Goal: Transaction & Acquisition: Purchase product/service

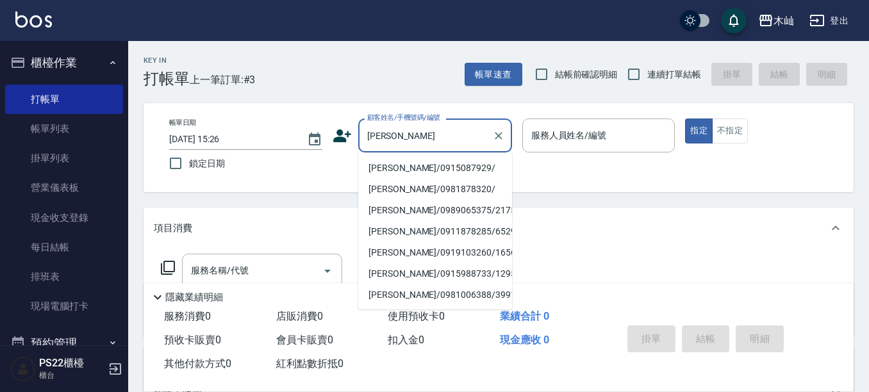
click at [436, 167] on li "[PERSON_NAME]/0915087929/" at bounding box center [435, 168] width 154 height 21
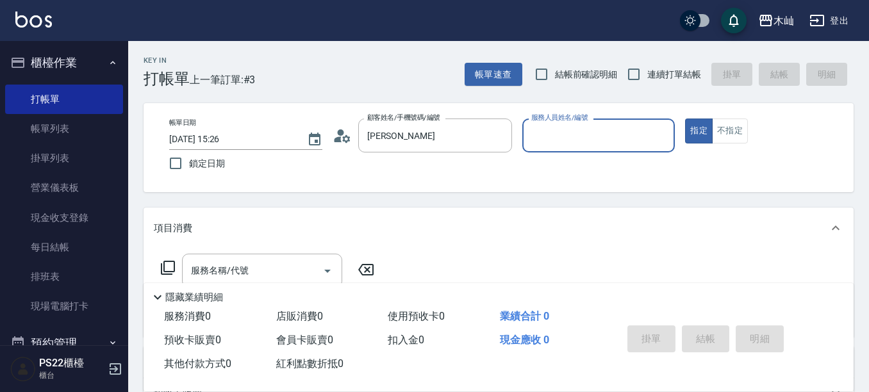
type input "[PERSON_NAME]/0915087929/"
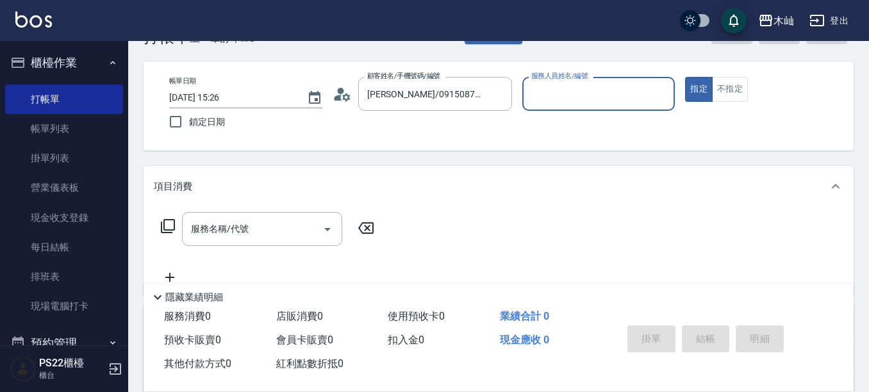
scroll to position [64, 0]
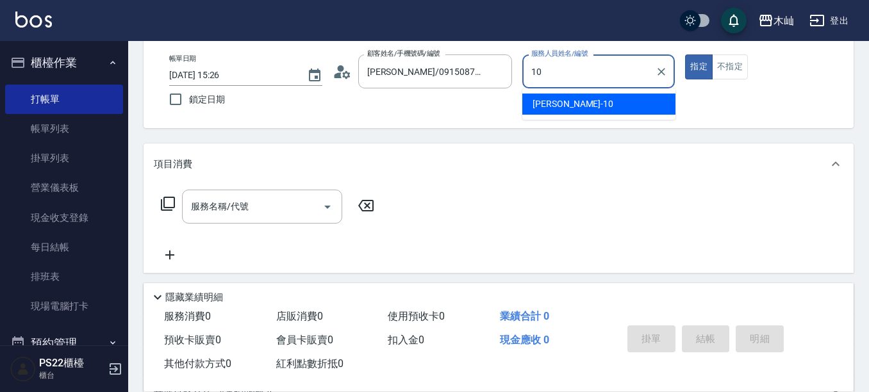
type input "小愛-10"
type button "true"
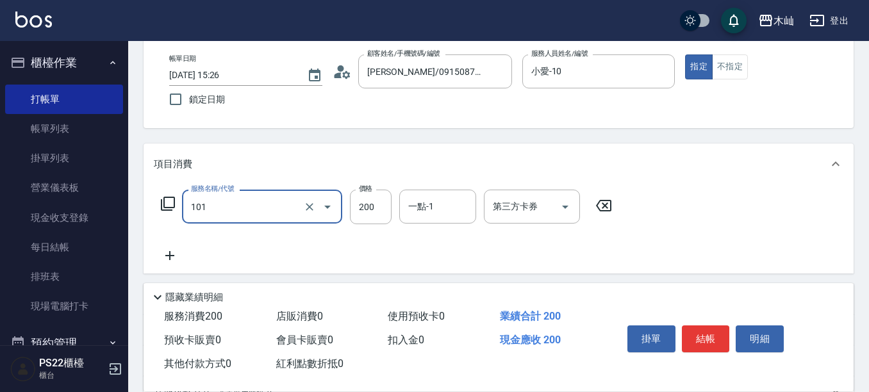
type input "洗髮(101)"
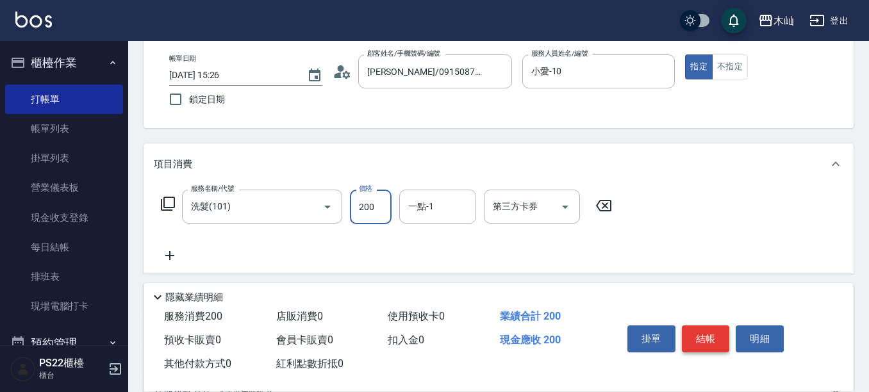
click at [707, 326] on button "結帳" at bounding box center [706, 339] width 48 height 27
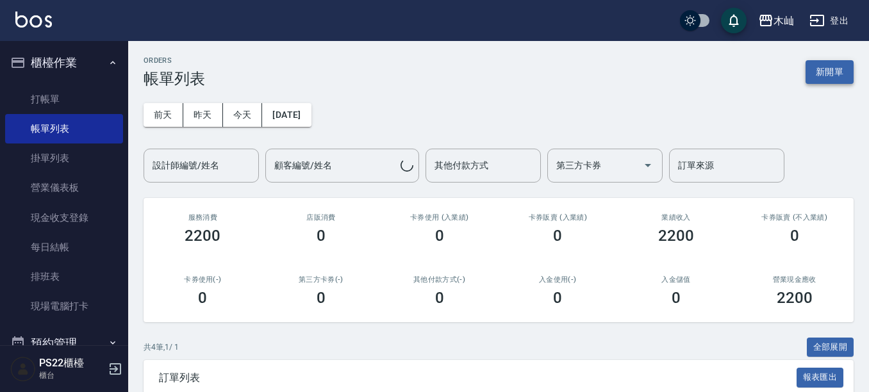
click at [822, 69] on button "新開單" at bounding box center [830, 72] width 48 height 24
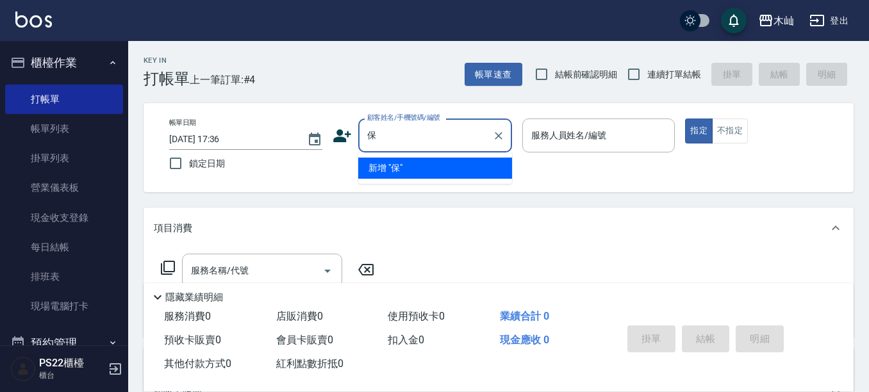
type input "寶"
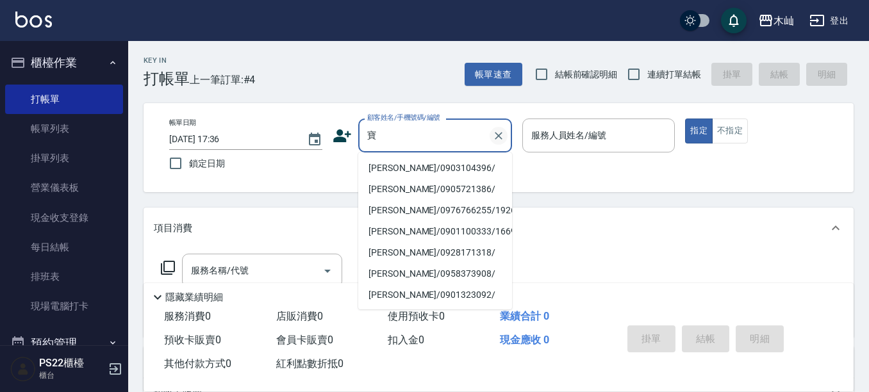
click at [497, 131] on icon "Clear" at bounding box center [498, 136] width 13 height 13
click at [344, 131] on icon at bounding box center [342, 135] width 19 height 19
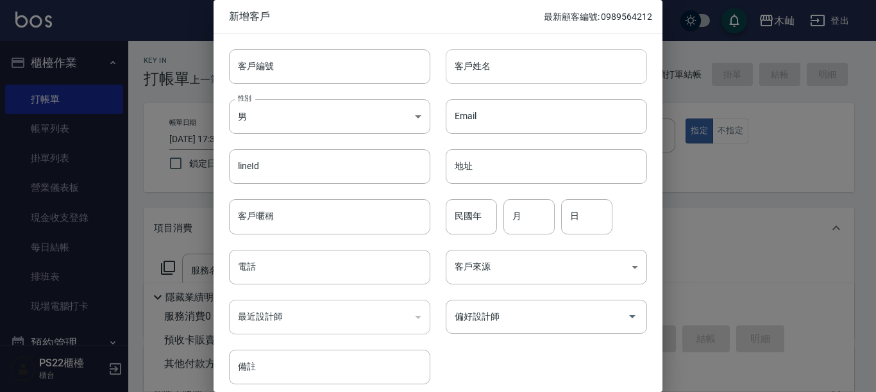
click at [503, 74] on input "客戶姓名" at bounding box center [546, 66] width 201 height 35
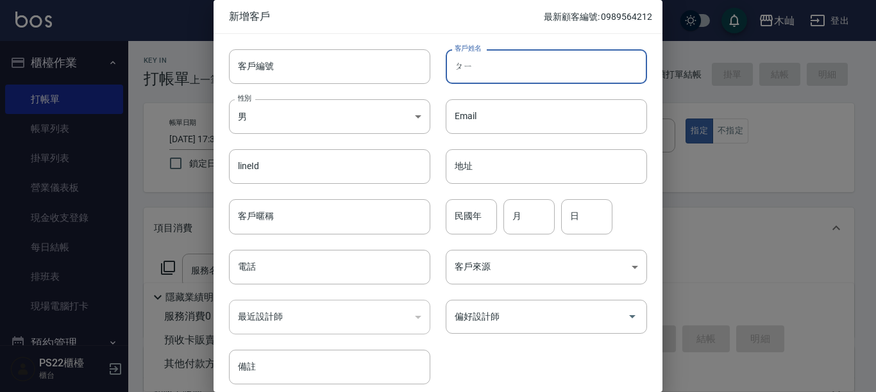
type input "ㄆ"
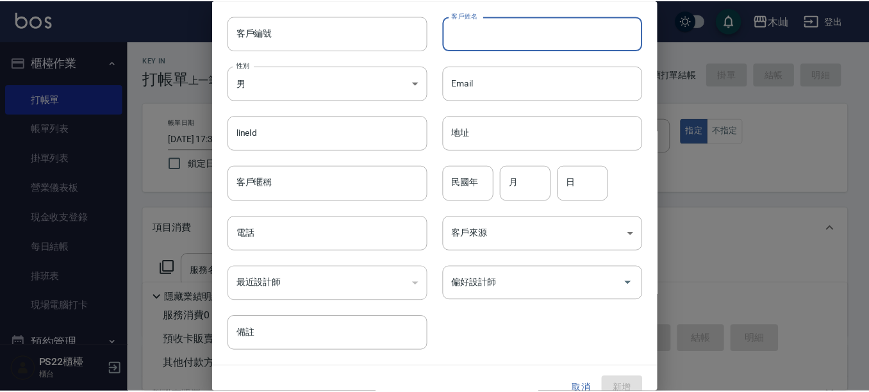
scroll to position [52, 0]
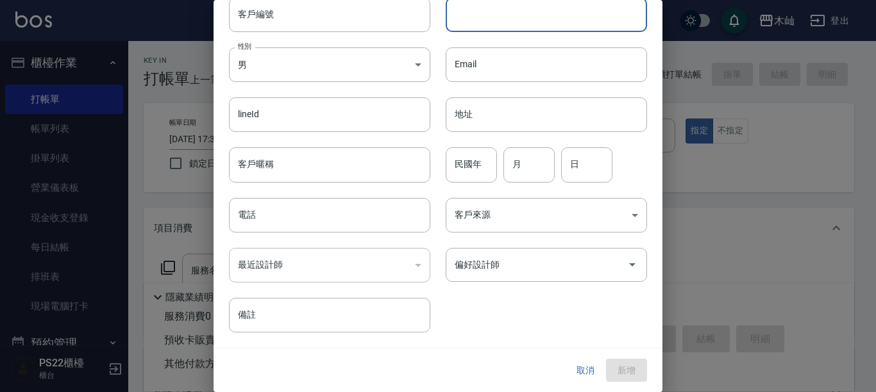
click at [580, 374] on button "取消" at bounding box center [585, 371] width 41 height 24
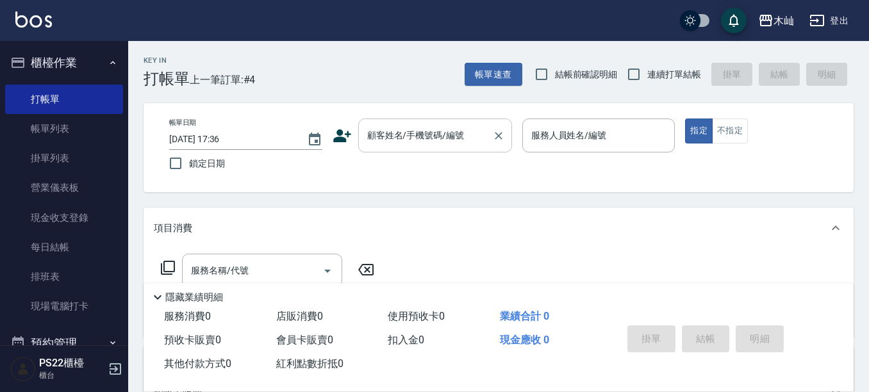
click at [446, 136] on input "顧客姓名/手機號碼/編號" at bounding box center [425, 135] width 123 height 22
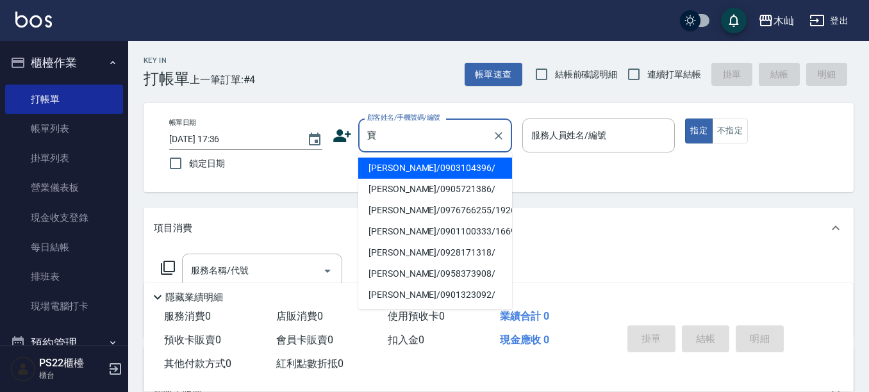
click at [426, 163] on li "[PERSON_NAME]/0903104396/" at bounding box center [435, 168] width 154 height 21
type input "[PERSON_NAME]/0903104396/"
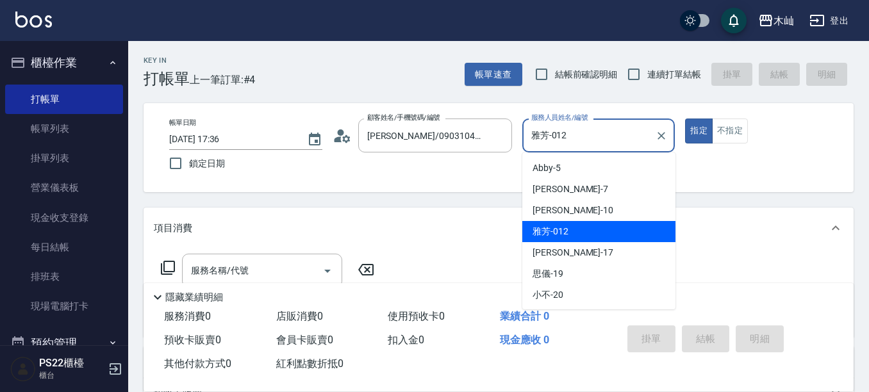
click at [591, 132] on input "雅芳-012" at bounding box center [589, 135] width 122 height 22
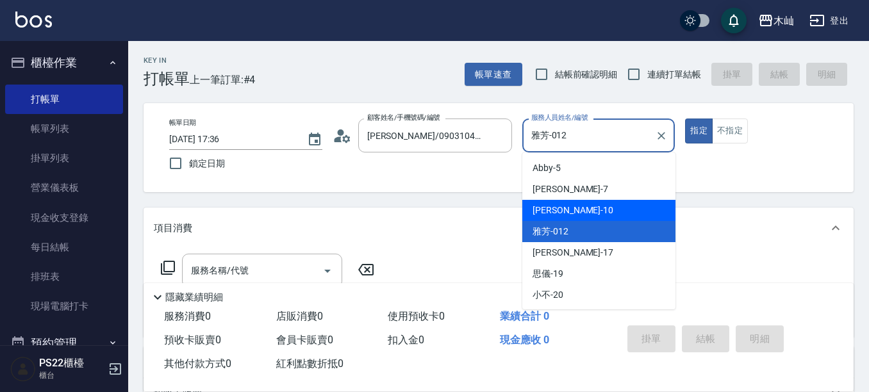
click at [560, 215] on span "小愛 -10" at bounding box center [573, 210] width 81 height 13
type input "小愛-10"
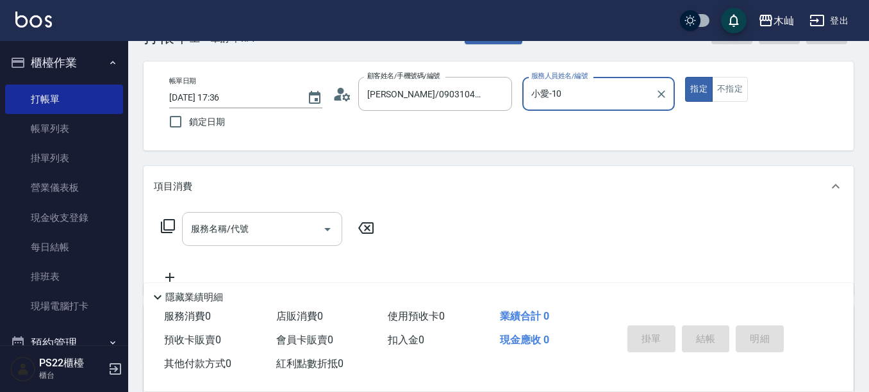
scroll to position [64, 0]
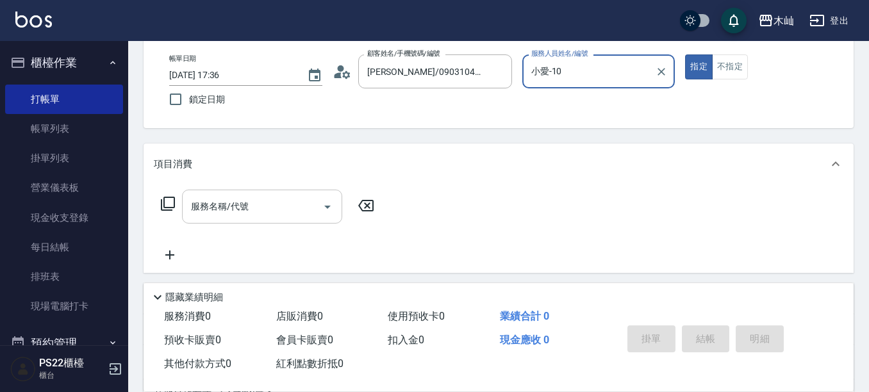
click at [248, 212] on div "服務名稱/代號 服務名稱/代號" at bounding box center [262, 207] width 160 height 34
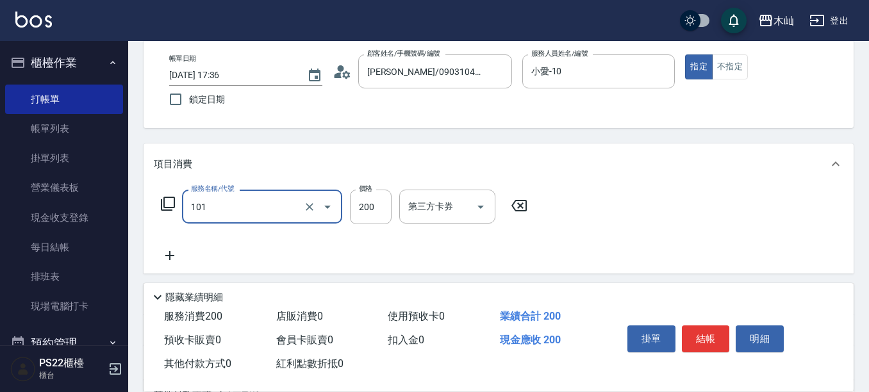
type input "洗髮(101)"
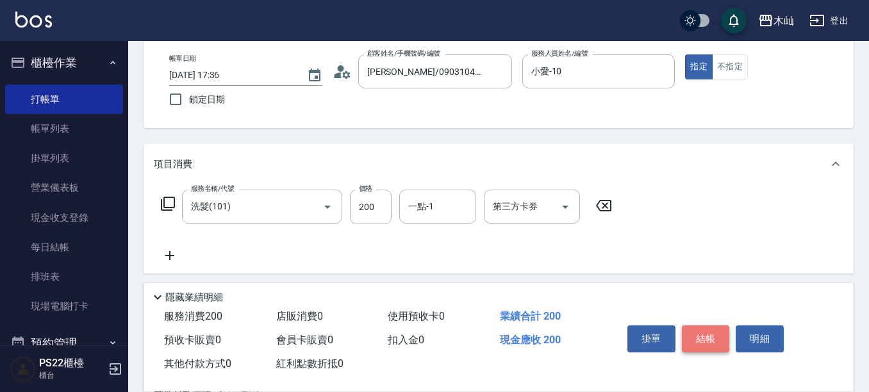
click at [718, 341] on button "結帳" at bounding box center [706, 339] width 48 height 27
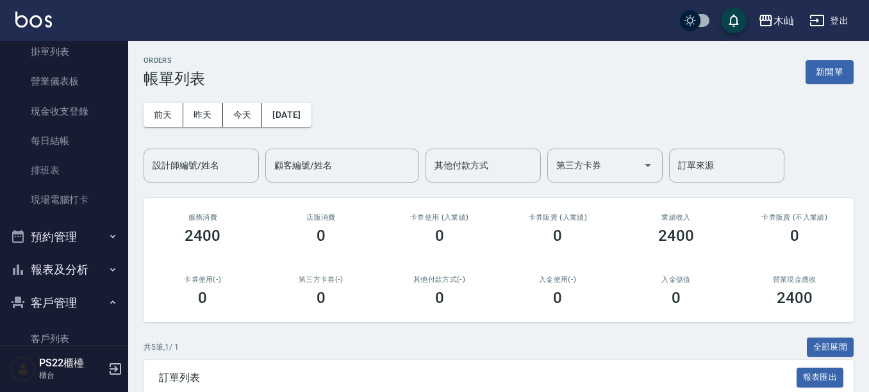
scroll to position [256, 0]
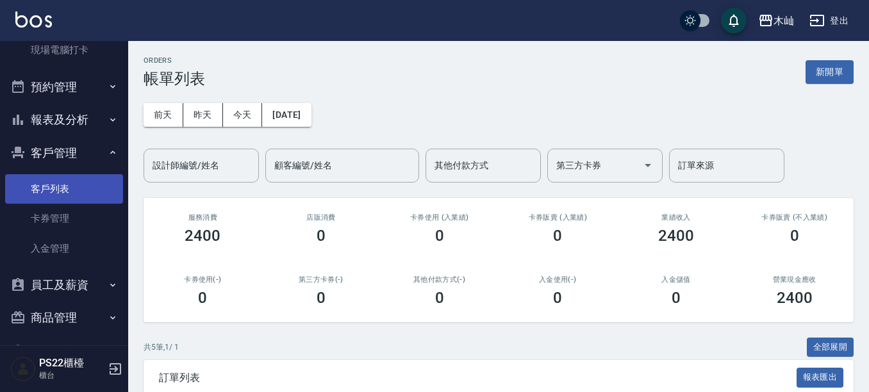
click at [49, 186] on link "客戶列表" at bounding box center [64, 188] width 118 height 29
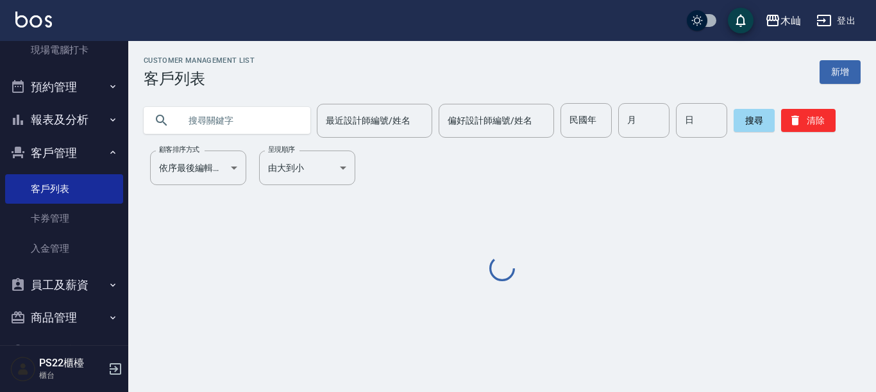
click at [202, 118] on input "text" at bounding box center [240, 120] width 121 height 35
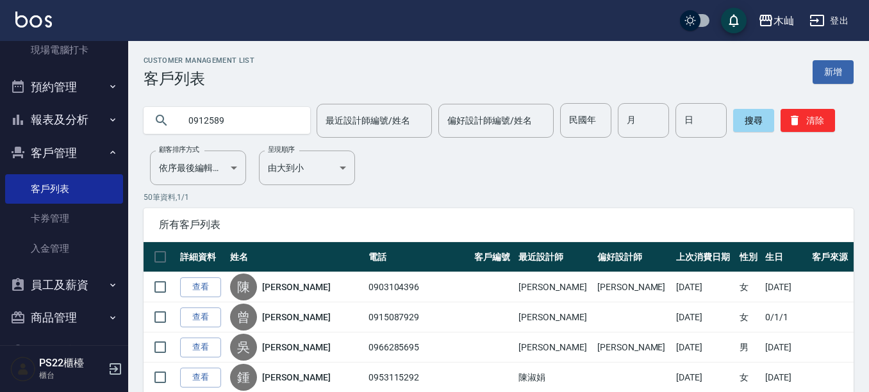
type input "0912589"
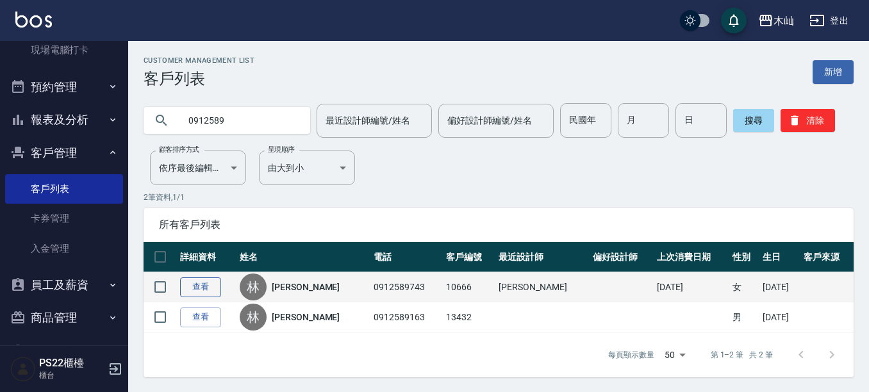
click at [199, 281] on link "查看" at bounding box center [200, 288] width 41 height 20
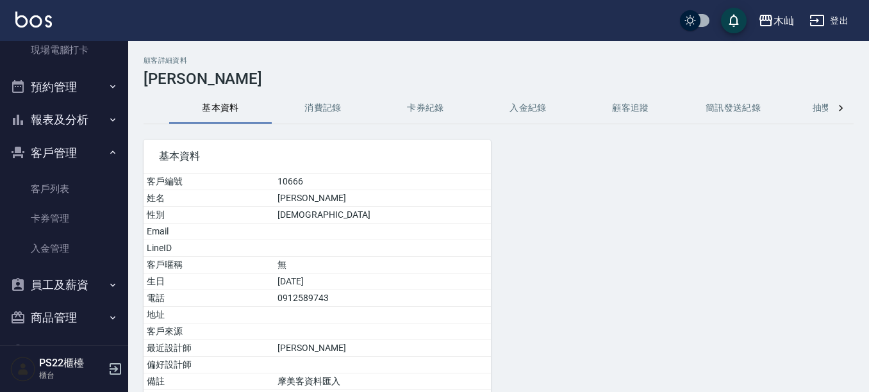
click at [340, 110] on button "消費記錄" at bounding box center [323, 108] width 103 height 31
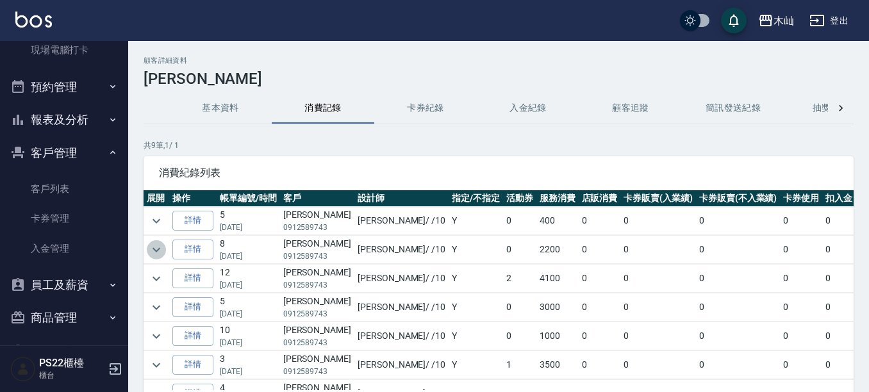
click at [151, 248] on icon "expand row" at bounding box center [156, 249] width 15 height 15
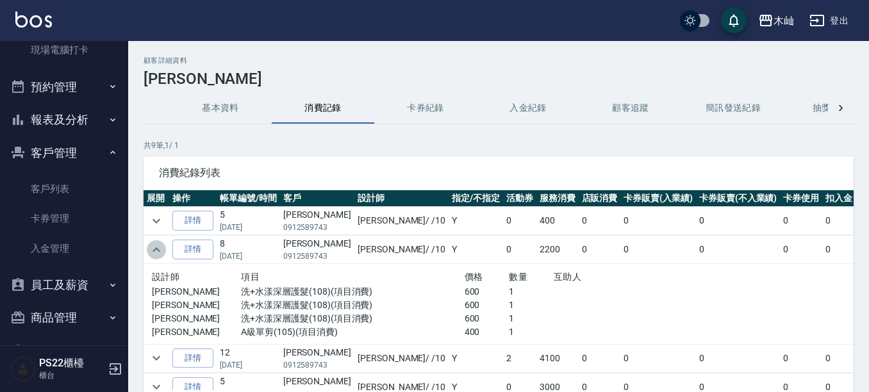
click at [151, 248] on icon "expand row" at bounding box center [156, 249] width 15 height 15
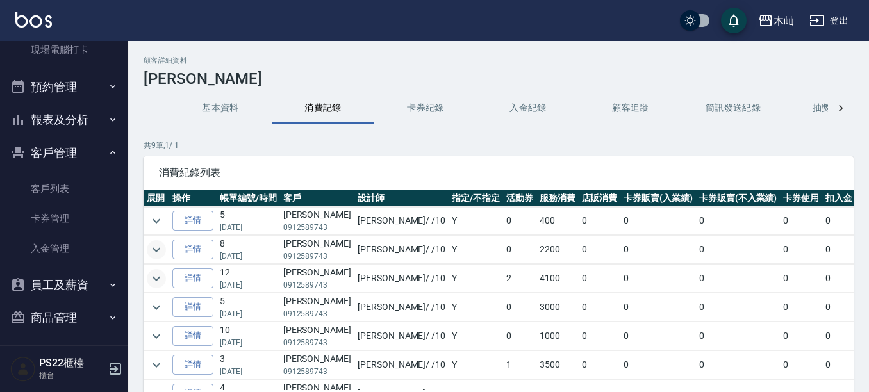
click at [151, 276] on icon "expand row" at bounding box center [156, 278] width 15 height 15
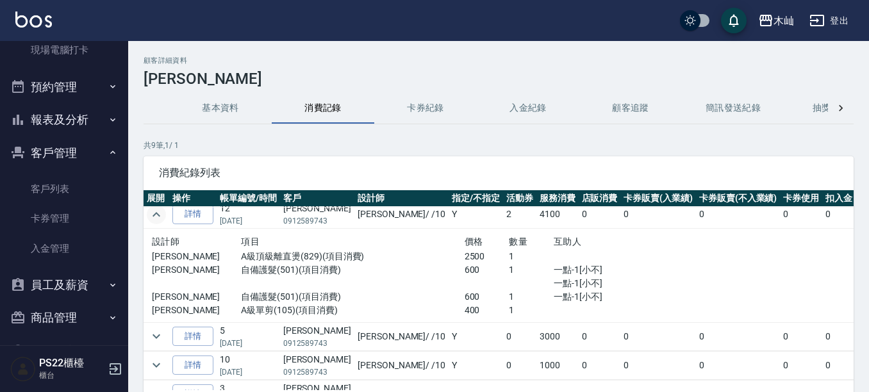
scroll to position [128, 0]
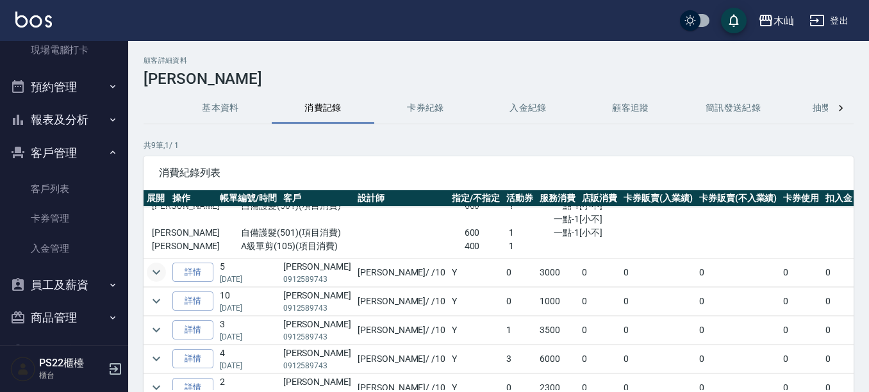
click at [160, 273] on icon "expand row" at bounding box center [156, 272] width 15 height 15
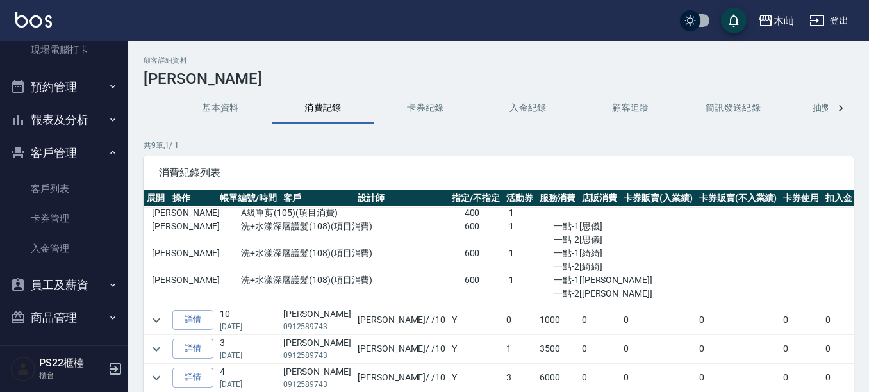
scroll to position [321, 0]
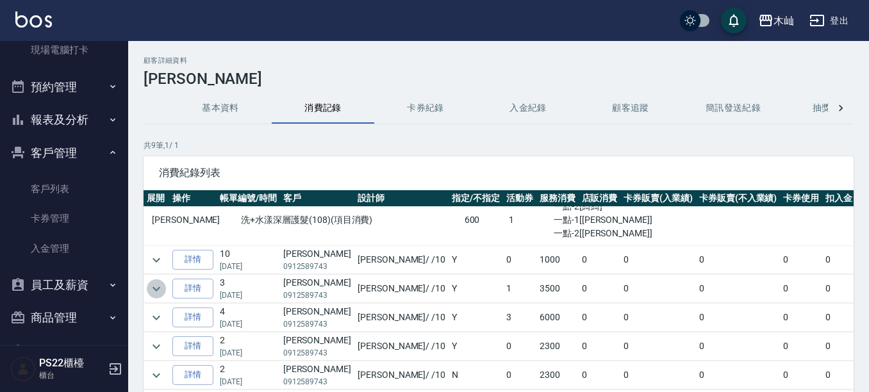
click at [162, 283] on icon "expand row" at bounding box center [156, 288] width 15 height 15
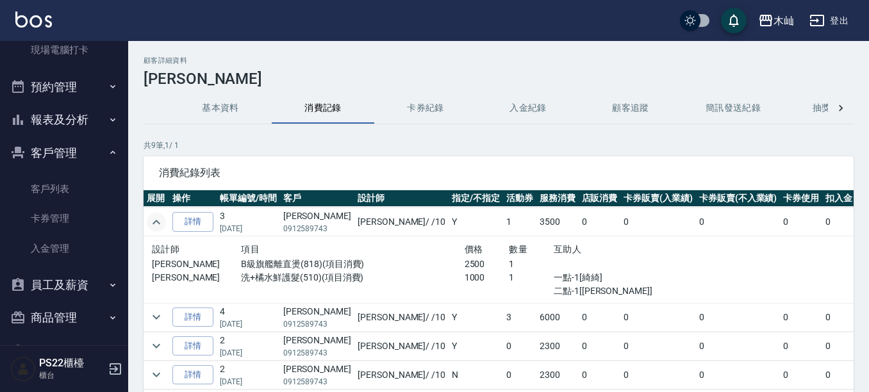
scroll to position [394, 0]
click at [156, 310] on icon "expand row" at bounding box center [156, 317] width 15 height 15
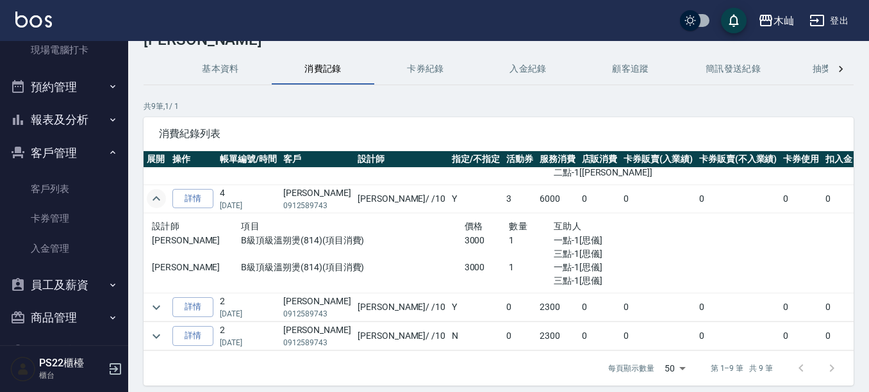
scroll to position [64, 0]
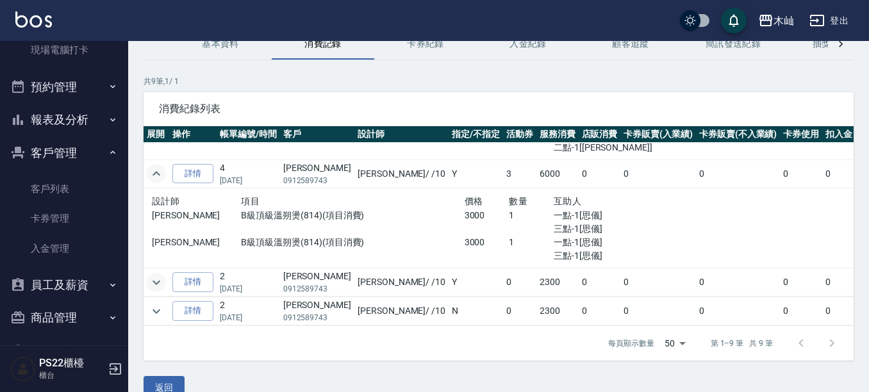
click at [162, 275] on icon "expand row" at bounding box center [156, 282] width 15 height 15
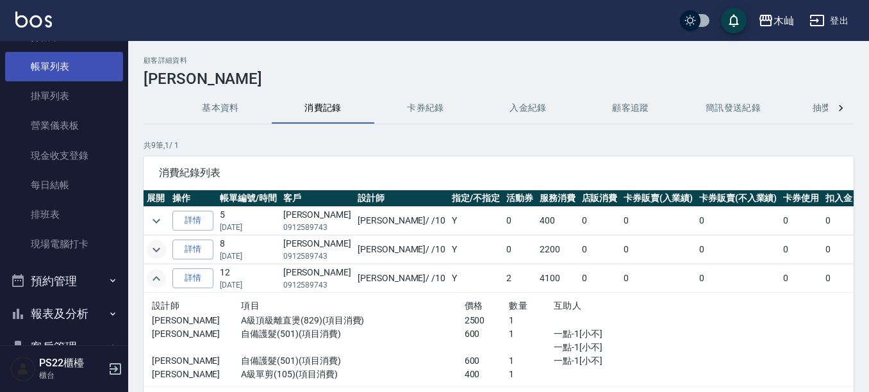
scroll to position [0, 0]
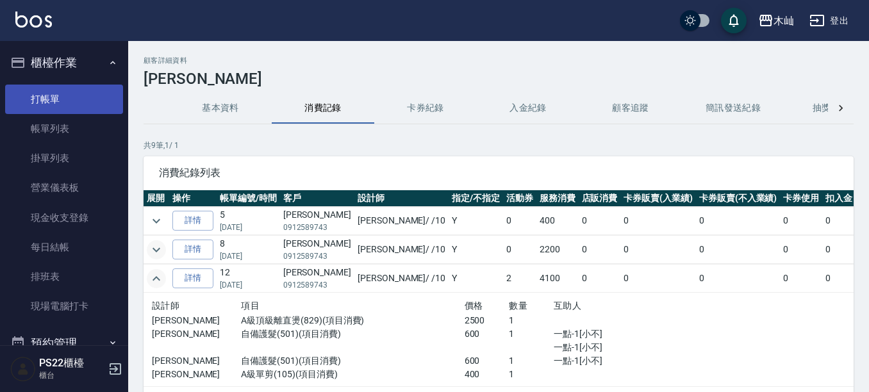
click at [47, 98] on link "打帳單" at bounding box center [64, 99] width 118 height 29
